Goal: Find specific page/section: Find specific page/section

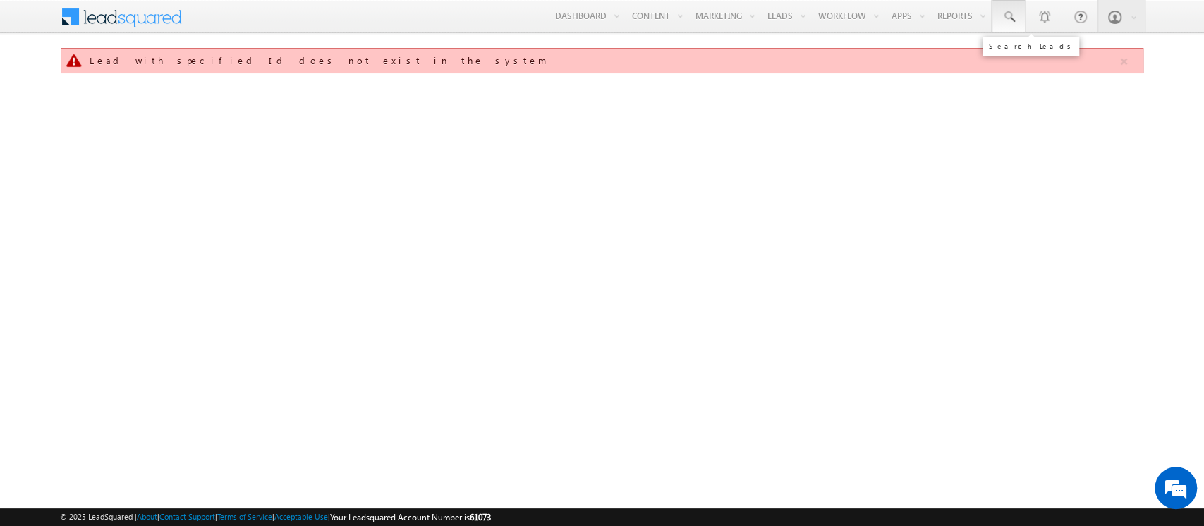
click at [1011, 18] on span at bounding box center [1009, 17] width 14 height 14
click at [1114, 58] on input "text" at bounding box center [1094, 55] width 191 height 17
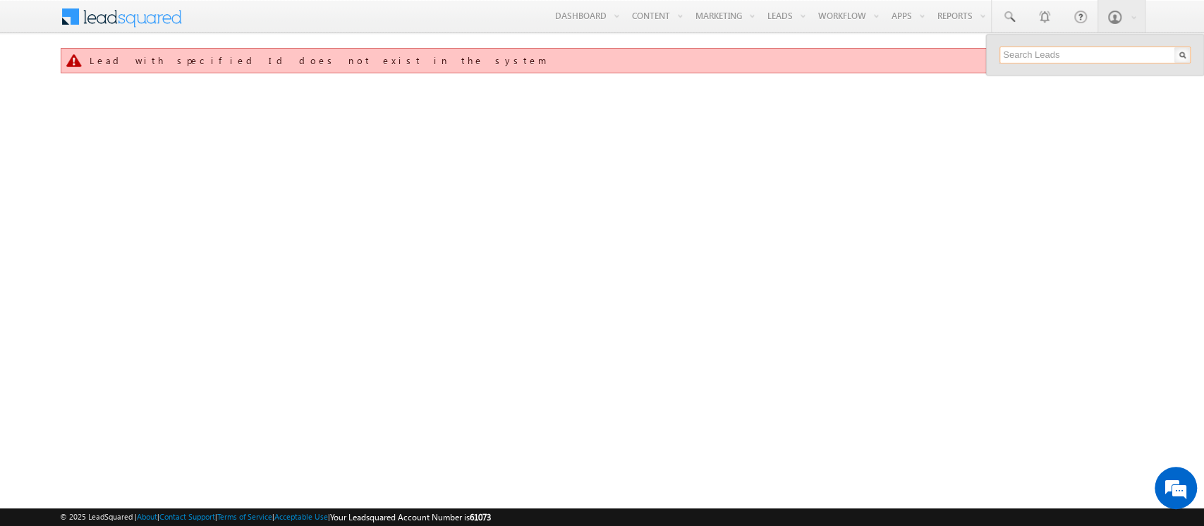
click at [1114, 58] on input "text" at bounding box center [1094, 55] width 191 height 17
click at [1061, 52] on input "text" at bounding box center [1094, 55] width 191 height 17
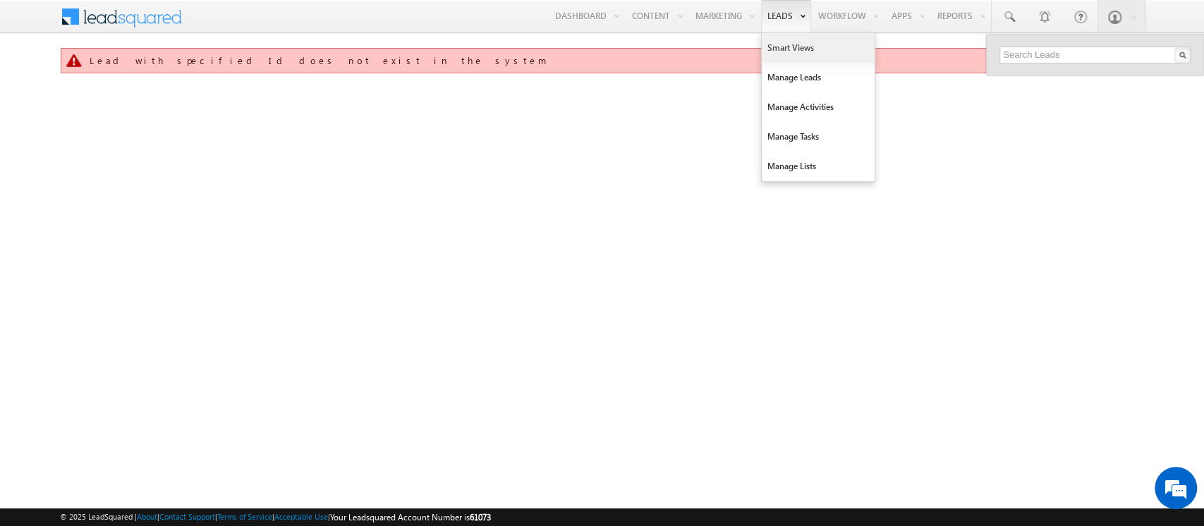
click at [799, 55] on link "Smart Views" at bounding box center [818, 48] width 113 height 30
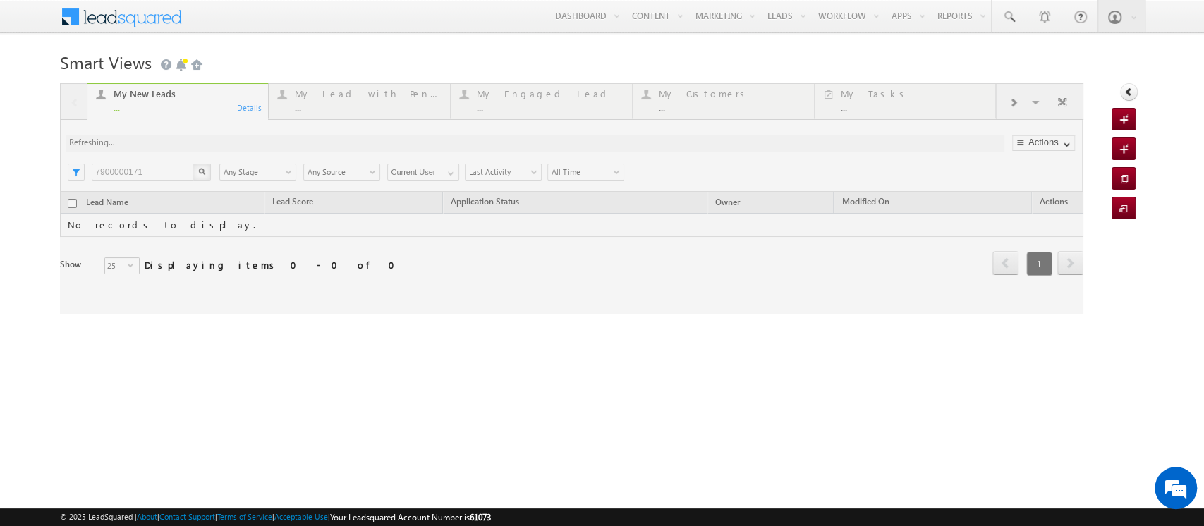
click at [307, 345] on div "Smart Views Getting Started Quick Add Lead My New Leads ... Details My Lead wit…" at bounding box center [601, 223] width 1083 height 353
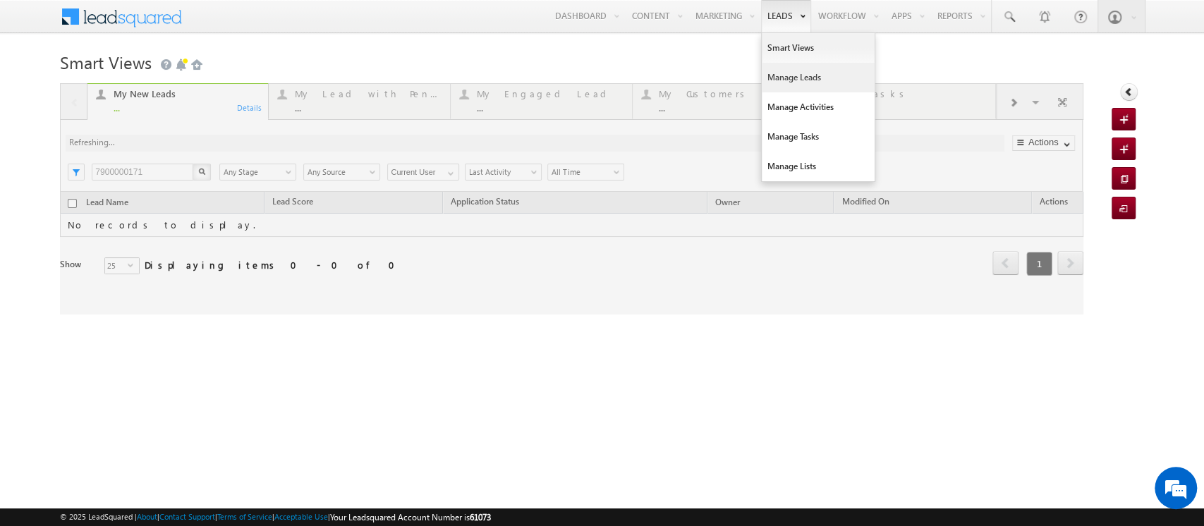
click at [810, 82] on link "Manage Leads" at bounding box center [818, 78] width 113 height 30
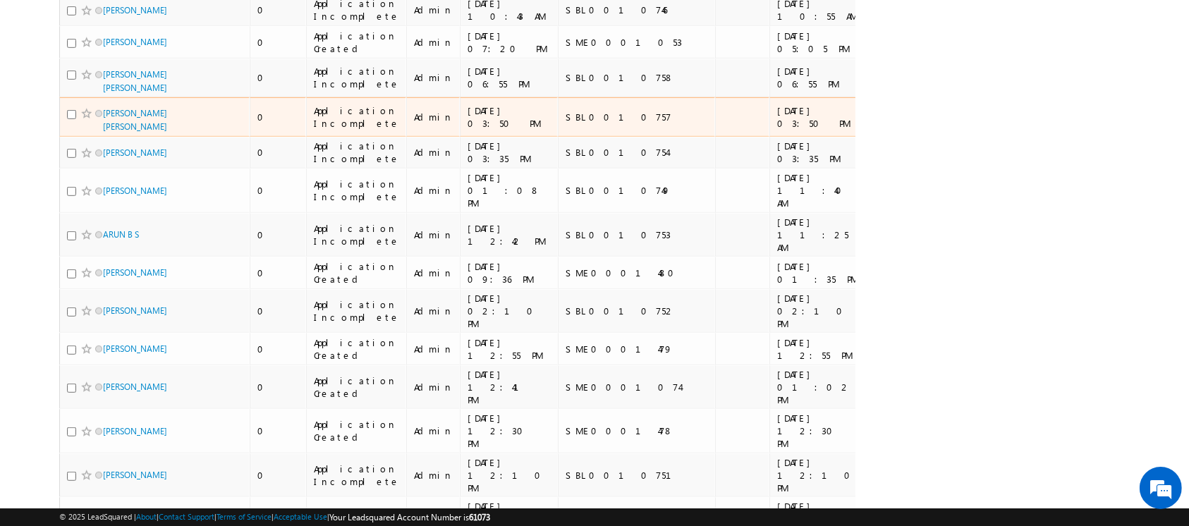
scroll to position [761, 0]
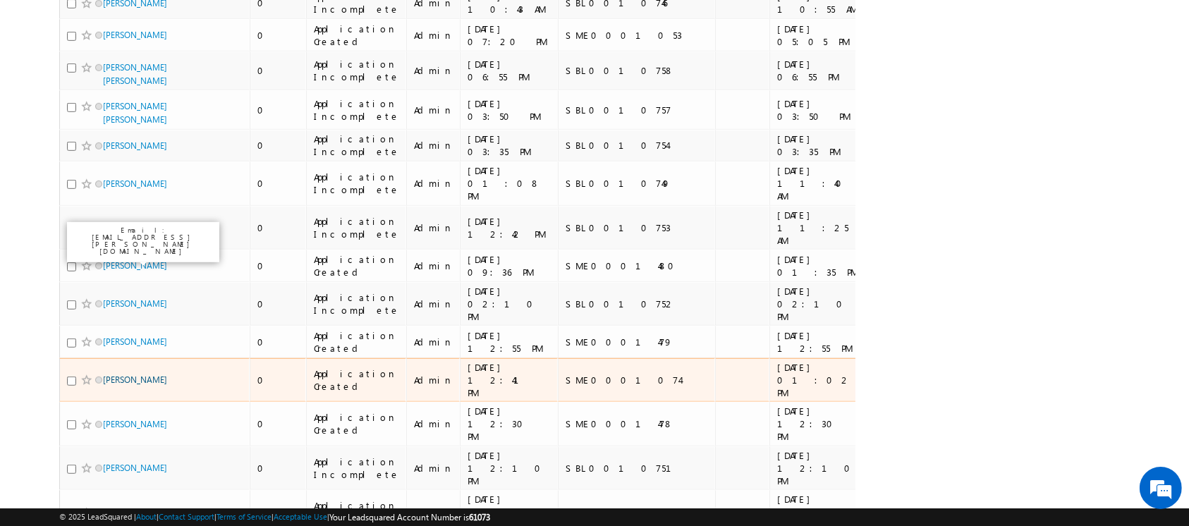
click at [135, 375] on link "Sowmiyan" at bounding box center [135, 380] width 64 height 11
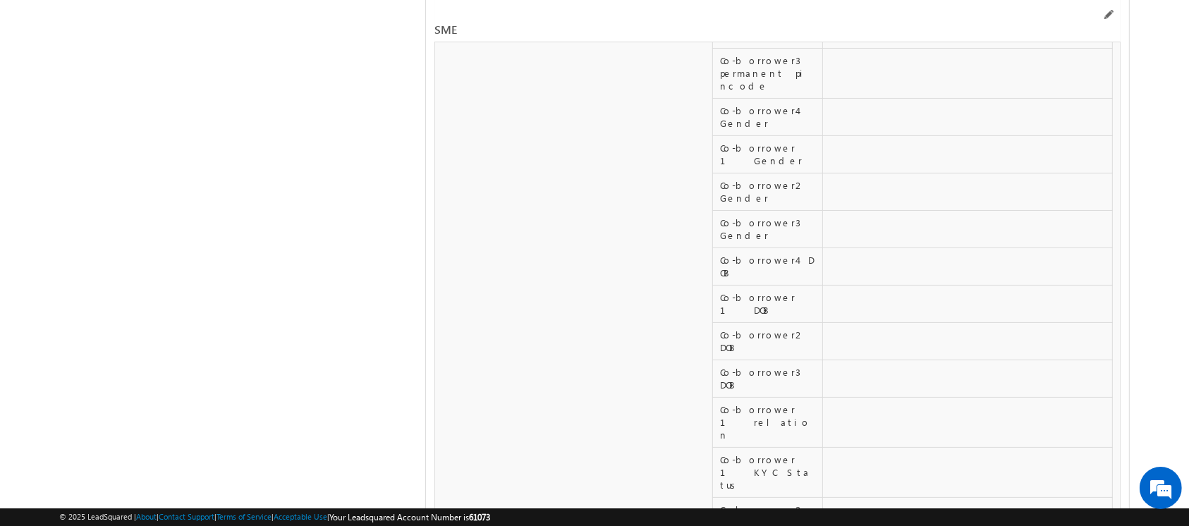
scroll to position [22688, 0]
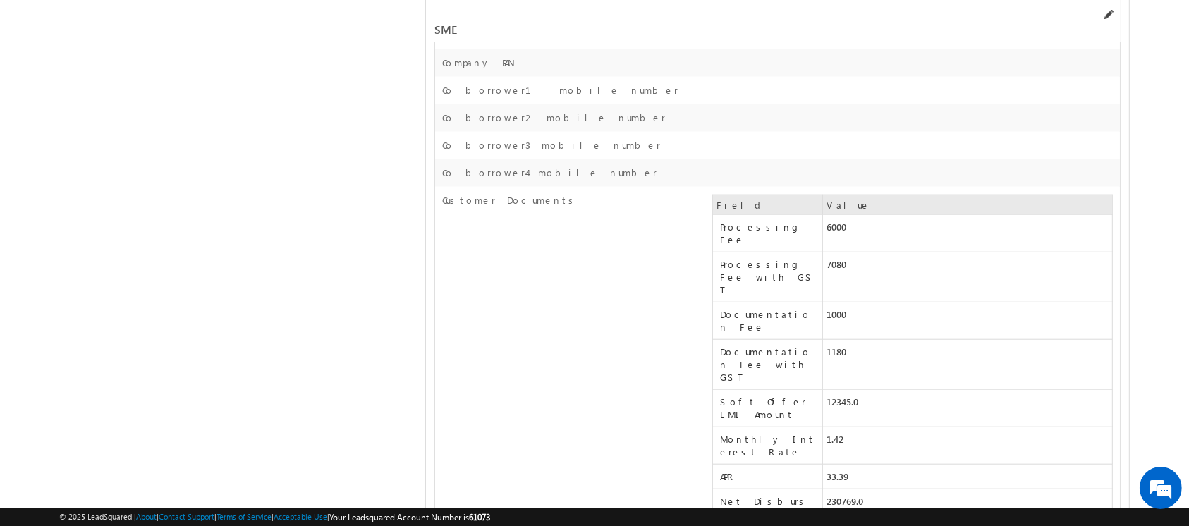
click at [1106, 19] on span at bounding box center [1107, 14] width 11 height 11
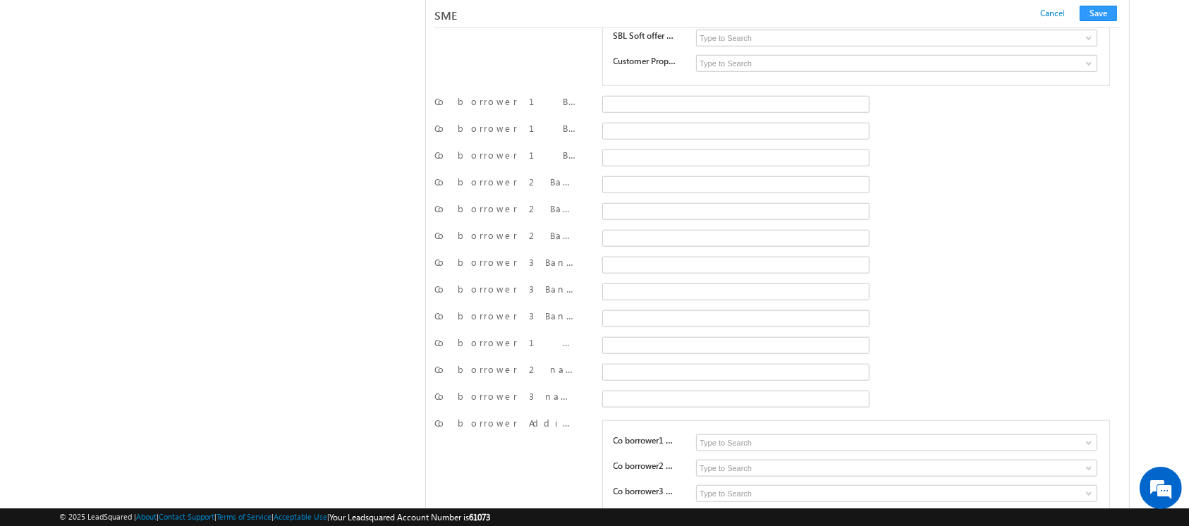
scroll to position [20060, 0]
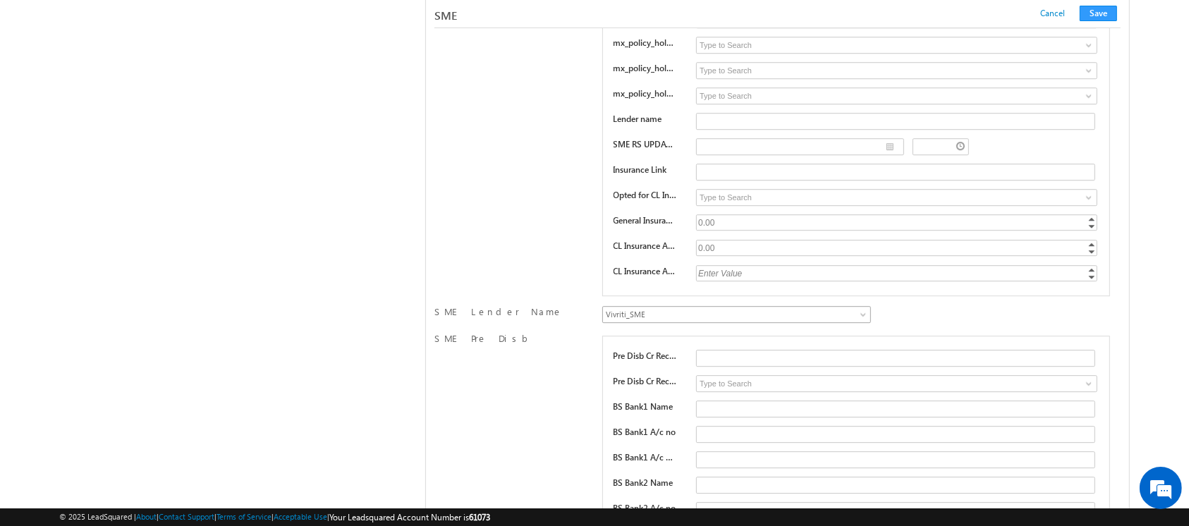
click at [779, 308] on span "Vivriti_SME" at bounding box center [713, 314] width 220 height 13
click at [1003, 305] on div "SME Lender Name Wortgage_Finance_SME NorthernArc_SME Vivriti_SME UGRO_SME IIFL_…" at bounding box center [777, 315] width 686 height 21
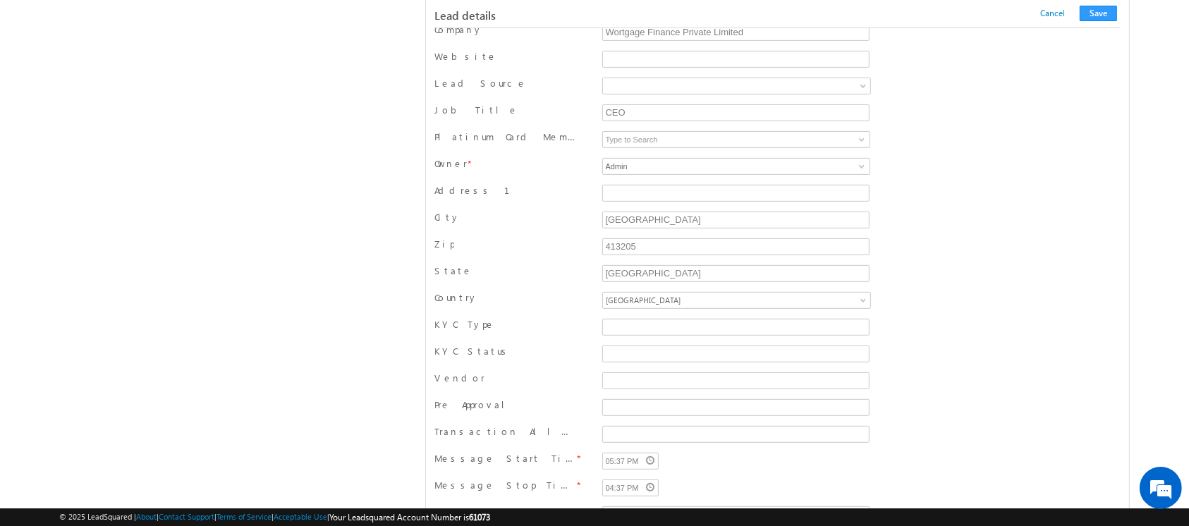
scroll to position [0, 0]
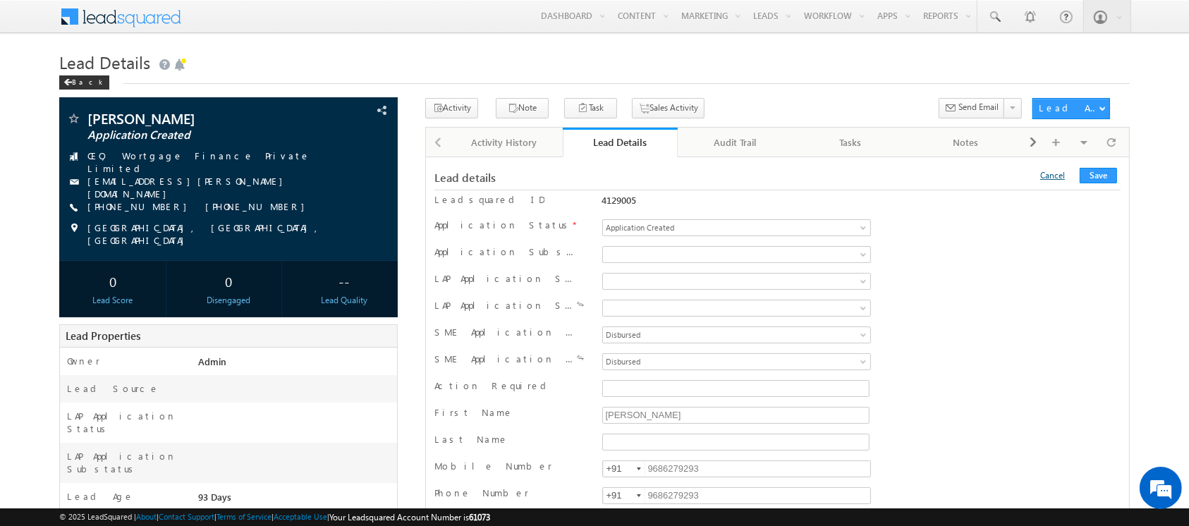
click at [1060, 174] on link "Cancel" at bounding box center [1052, 175] width 25 height 11
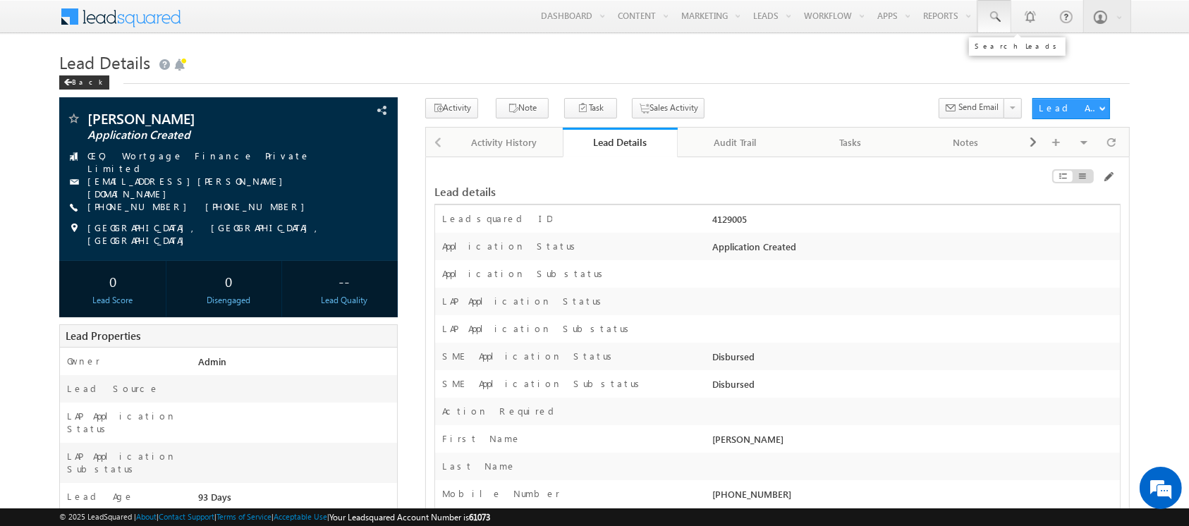
click at [999, 30] on link at bounding box center [995, 16] width 34 height 32
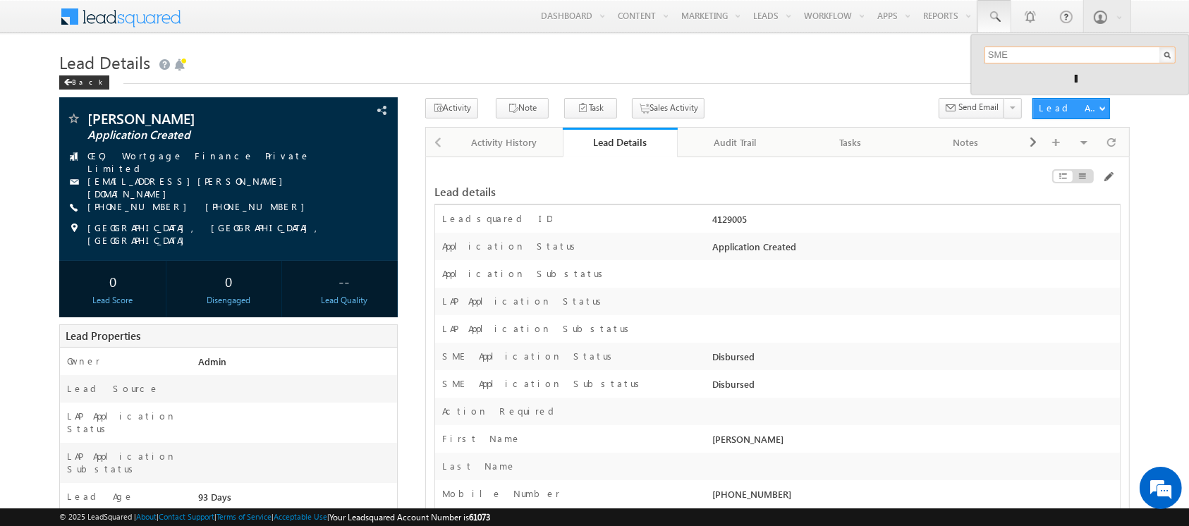
type input "SME0000554"
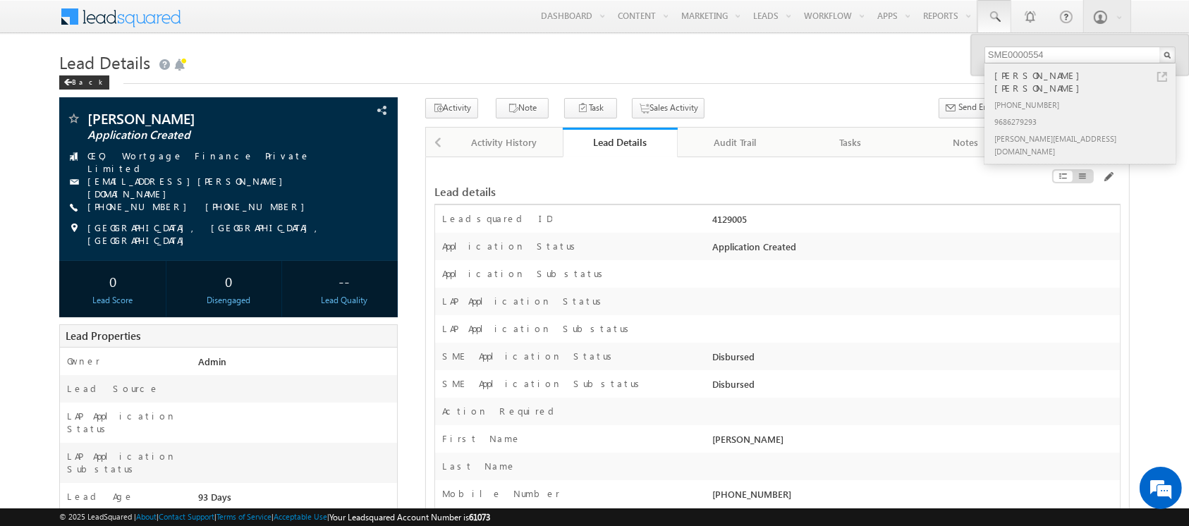
click at [1053, 96] on div "[PHONE_NUMBER]" at bounding box center [1086, 104] width 189 height 17
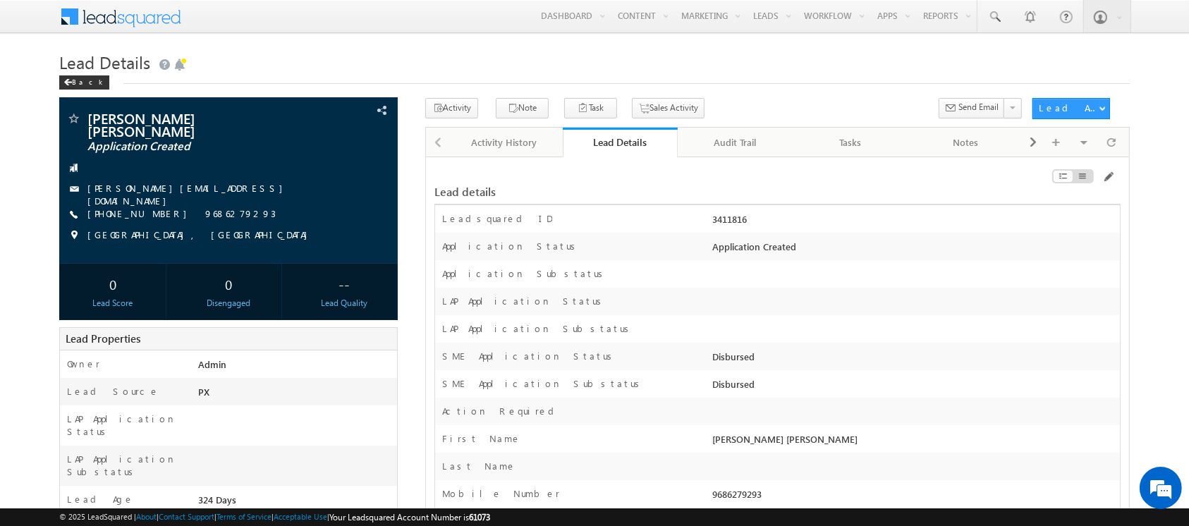
click at [813, 195] on div "Lead details" at bounding box center [659, 192] width 451 height 13
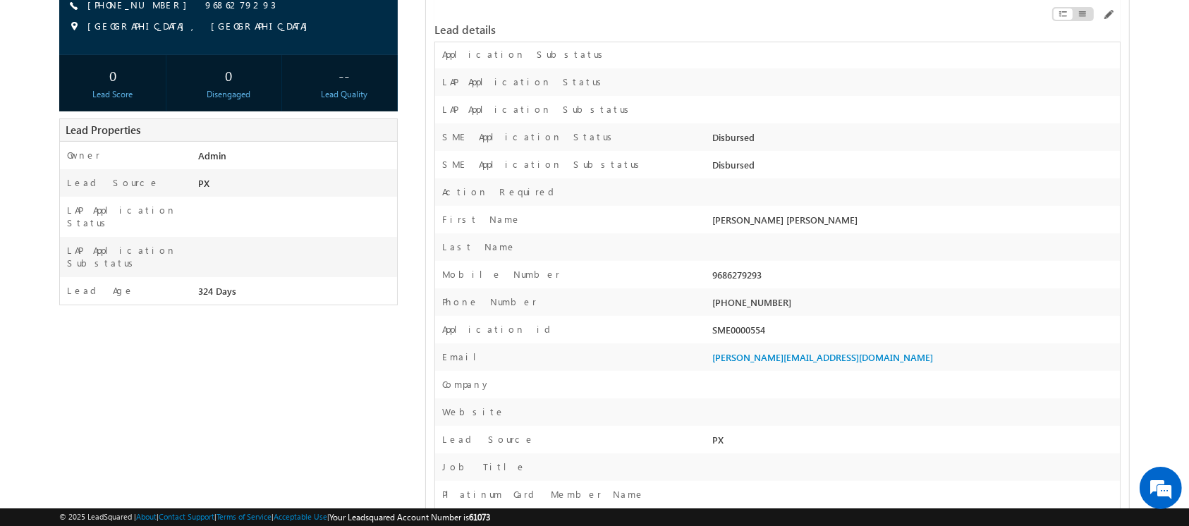
scroll to position [221, 0]
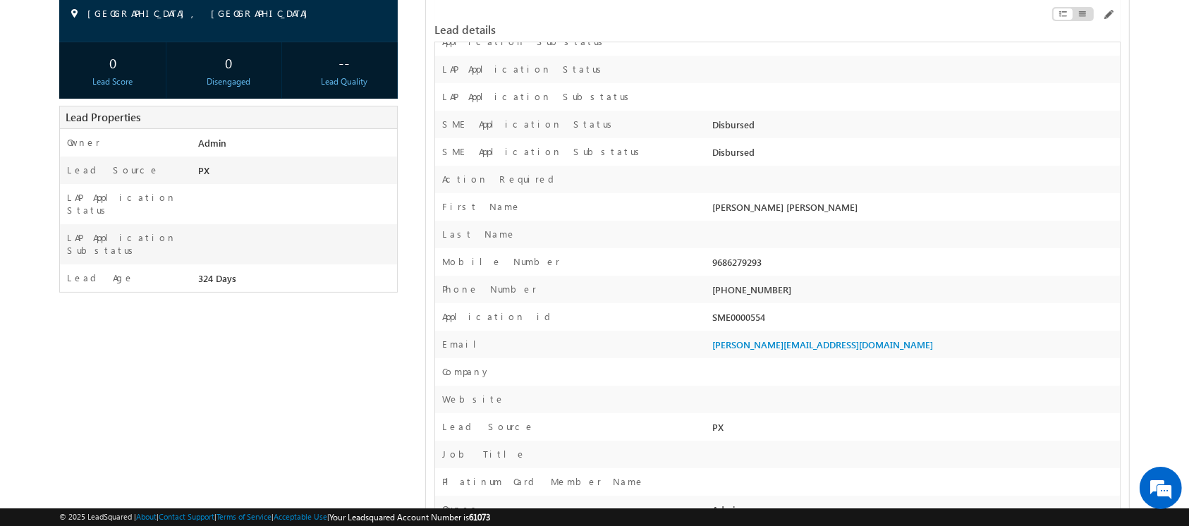
click at [746, 315] on div "SME0000554" at bounding box center [914, 320] width 410 height 20
copy div "SME0000554"
